Goal: Check status: Check status

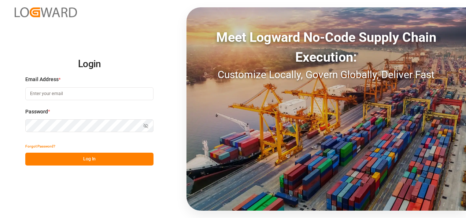
type input "[EMAIL_ADDRESS][DOMAIN_NAME]"
click at [81, 157] on button "Log In" at bounding box center [89, 158] width 128 height 13
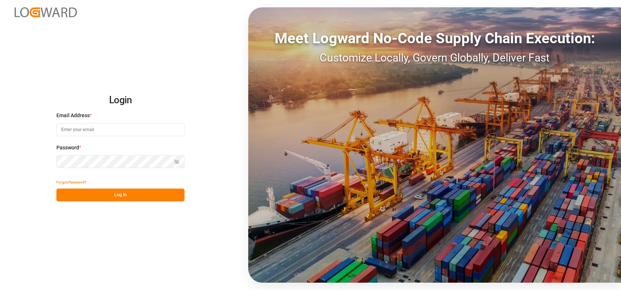
type input "[EMAIL_ADDRESS][DOMAIN_NAME]"
click at [111, 193] on button "Log In" at bounding box center [120, 195] width 128 height 13
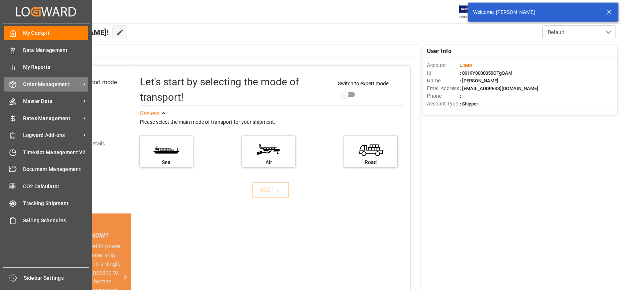
click at [29, 84] on span "Order Management" at bounding box center [52, 85] width 58 height 8
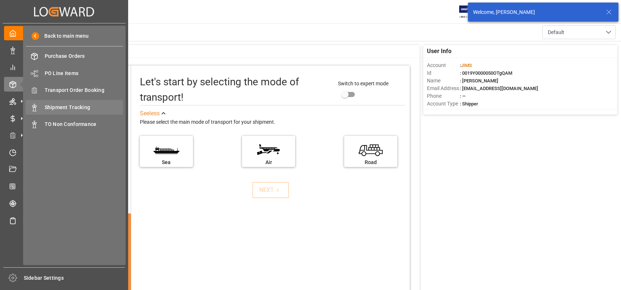
click at [73, 105] on span "Shipment Tracking" at bounding box center [84, 108] width 79 height 8
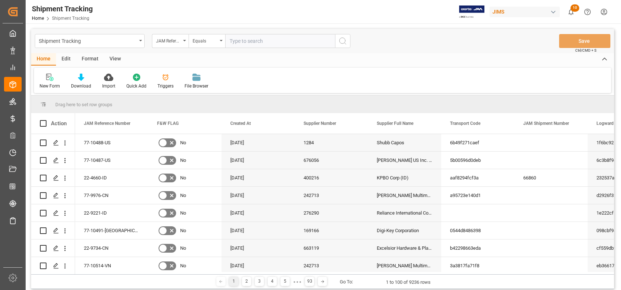
click at [290, 45] on input "text" at bounding box center [280, 41] width 110 height 14
type input "77-10469-CN"
click at [348, 41] on button "search button" at bounding box center [342, 41] width 15 height 14
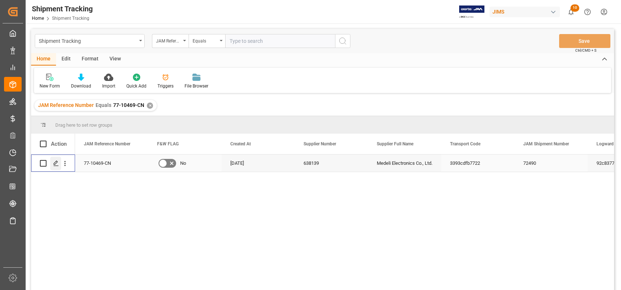
click at [56, 164] on polygon "Press SPACE to select this row." at bounding box center [56, 163] width 4 height 4
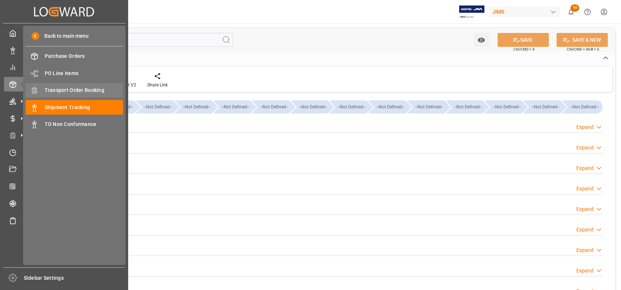
click at [73, 92] on span "Transport Order Booking" at bounding box center [84, 90] width 79 height 8
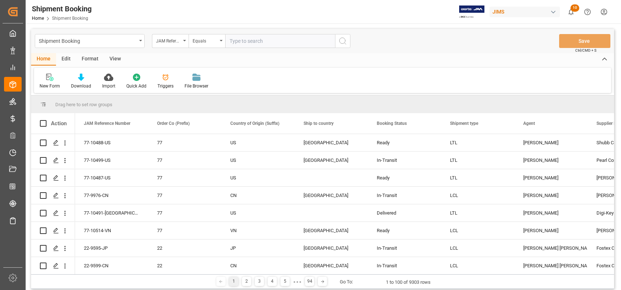
click at [275, 43] on input "text" at bounding box center [280, 41] width 110 height 14
type input "77-10469-CN"
click at [341, 43] on circle "search button" at bounding box center [343, 41] width 6 height 6
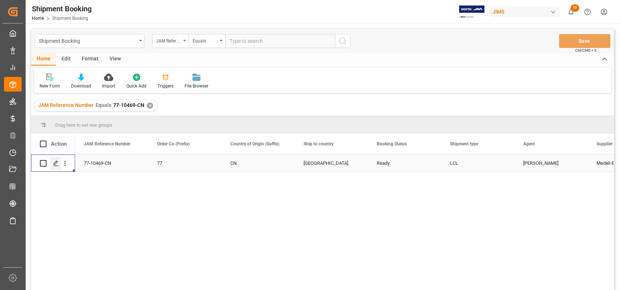
click at [57, 167] on div "Press SPACE to select this row." at bounding box center [55, 164] width 11 height 14
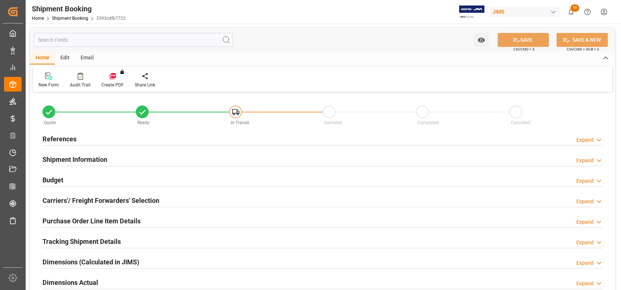
type input "31"
click at [80, 161] on h2 "Shipment Information" at bounding box center [74, 160] width 65 height 10
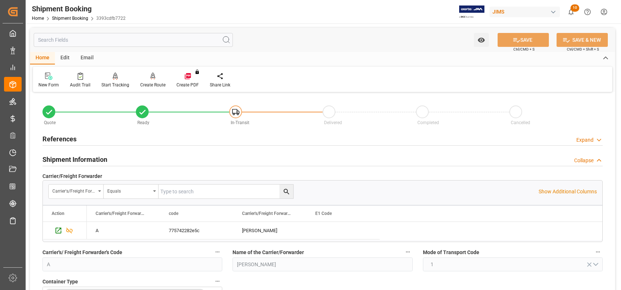
click at [80, 161] on h2 "Shipment Information" at bounding box center [74, 160] width 65 height 10
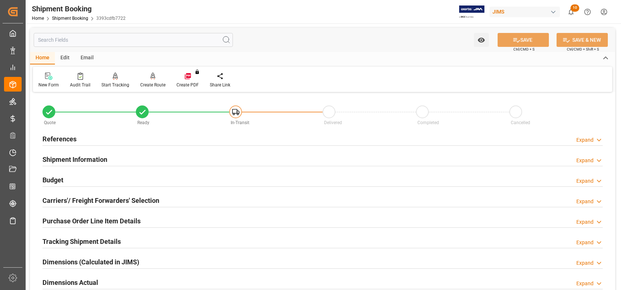
click at [68, 160] on h2 "Shipment Information" at bounding box center [74, 160] width 65 height 10
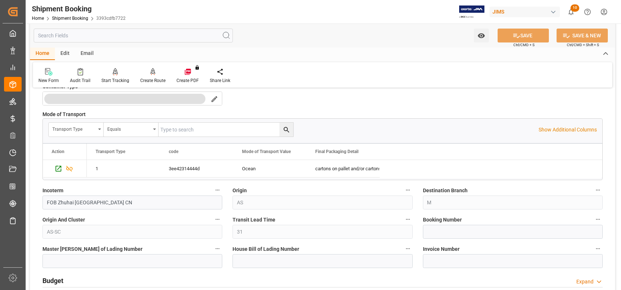
scroll to position [244, 0]
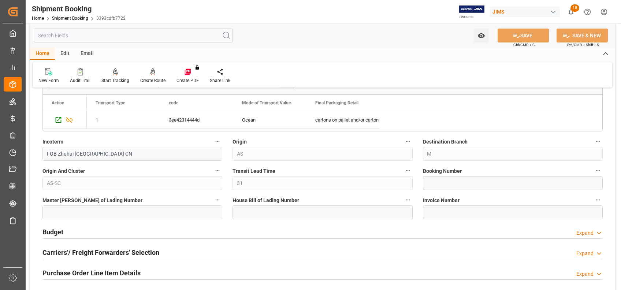
click at [464, 174] on label "Booking Number" at bounding box center [513, 171] width 180 height 10
click at [593, 174] on button "Booking Number" at bounding box center [598, 171] width 10 height 10
click at [468, 179] on div at bounding box center [310, 145] width 621 height 290
click at [469, 182] on input at bounding box center [513, 183] width 180 height 14
paste input "13633976"
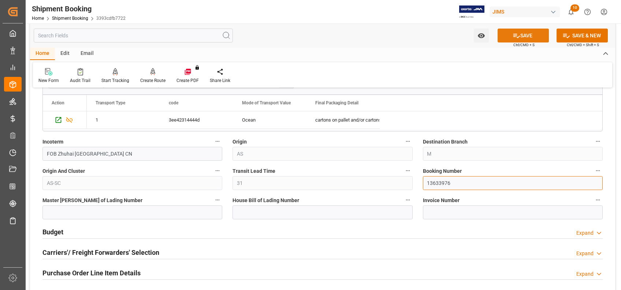
type input "13633976"
click at [523, 34] on button "SAVE" at bounding box center [523, 36] width 51 height 14
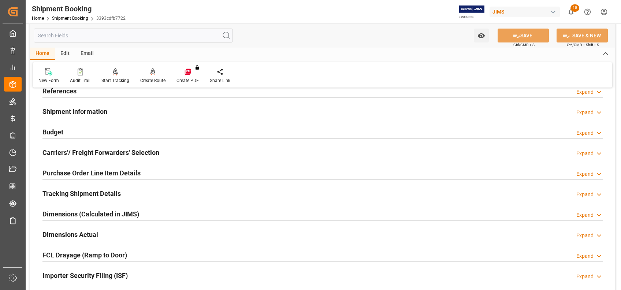
scroll to position [0, 0]
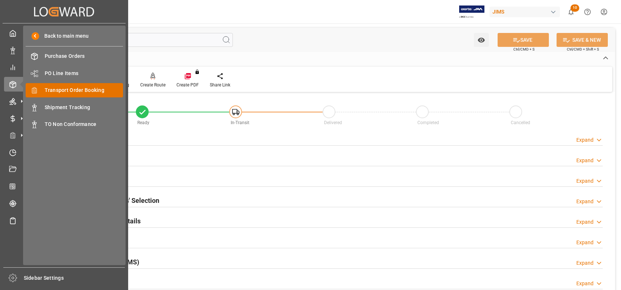
click at [77, 89] on span "Transport Order Booking" at bounding box center [84, 90] width 79 height 8
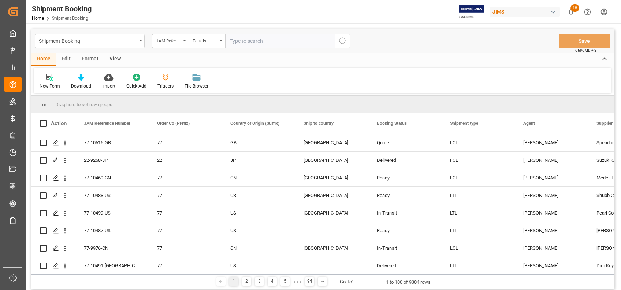
click at [278, 43] on input "text" at bounding box center [280, 41] width 110 height 14
type input "77-10212-CN"
click at [341, 42] on icon "search button" at bounding box center [342, 41] width 9 height 9
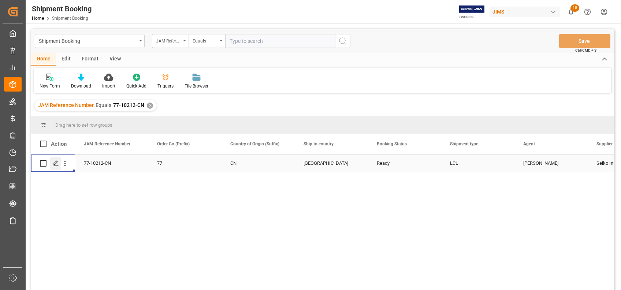
click at [54, 166] on line "Press SPACE to select this row." at bounding box center [56, 166] width 4 height 0
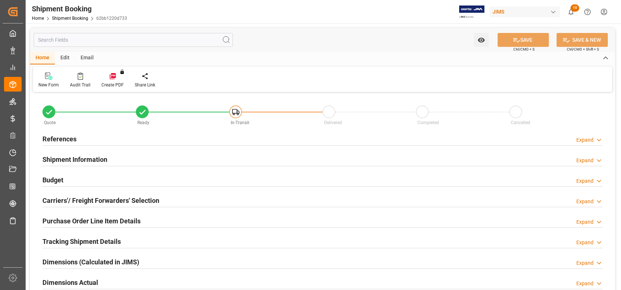
type input "46"
click at [92, 158] on h2 "Shipment Information" at bounding box center [74, 160] width 65 height 10
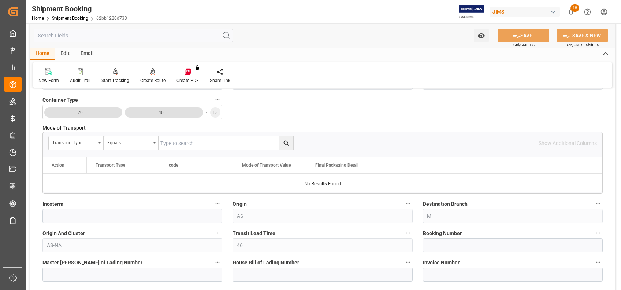
scroll to position [195, 0]
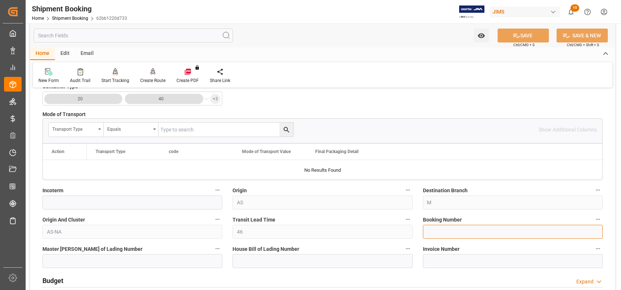
click at [448, 230] on input at bounding box center [513, 232] width 180 height 14
paste input "13633999"
type input "13633999"
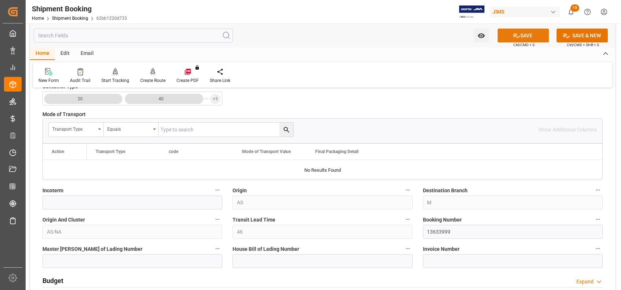
click at [511, 39] on button "SAVE" at bounding box center [523, 36] width 51 height 14
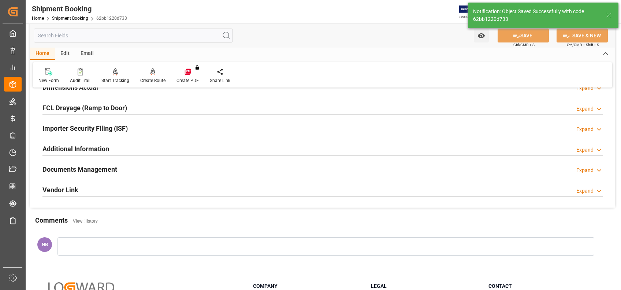
scroll to position [0, 0]
